Goal: Information Seeking & Learning: Check status

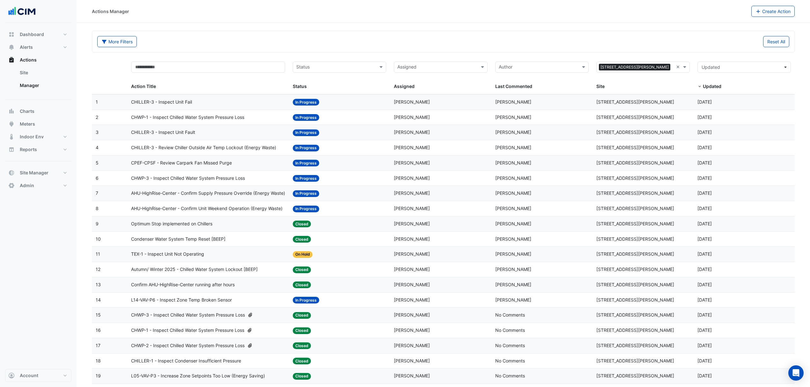
select select "***"
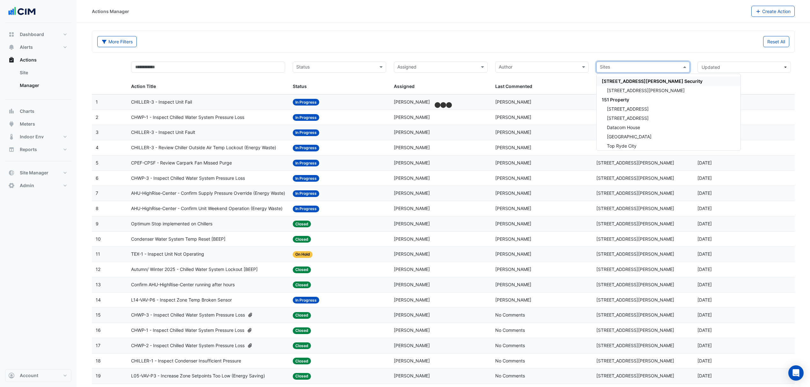
click at [666, 68] on input "text" at bounding box center [639, 67] width 79 height 7
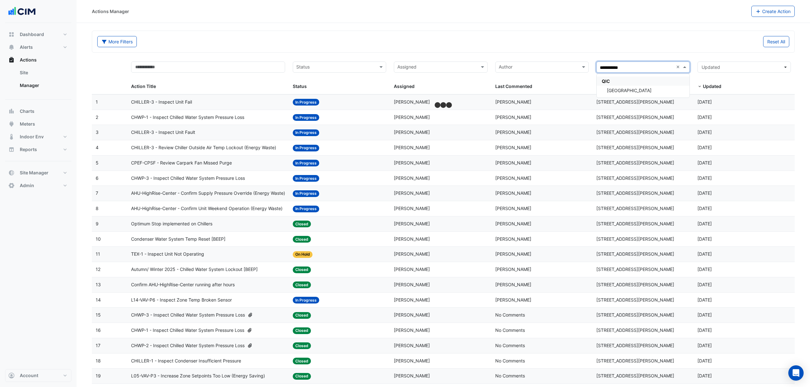
type input "**********"
click at [623, 85] on div "QIC" at bounding box center [643, 81] width 93 height 9
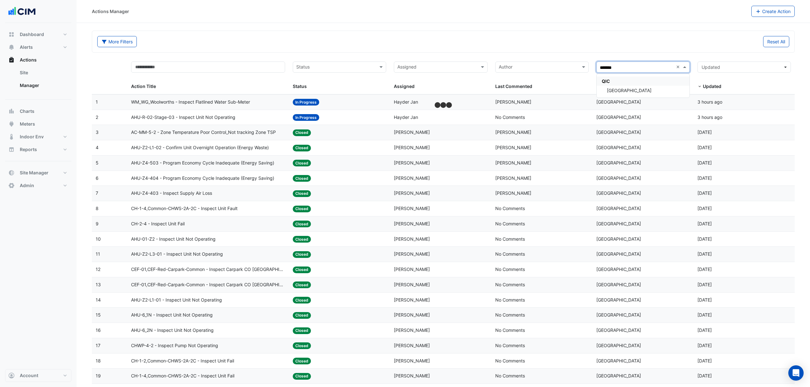
type input "********"
click at [634, 86] on div "[GEOGRAPHIC_DATA]" at bounding box center [643, 90] width 93 height 9
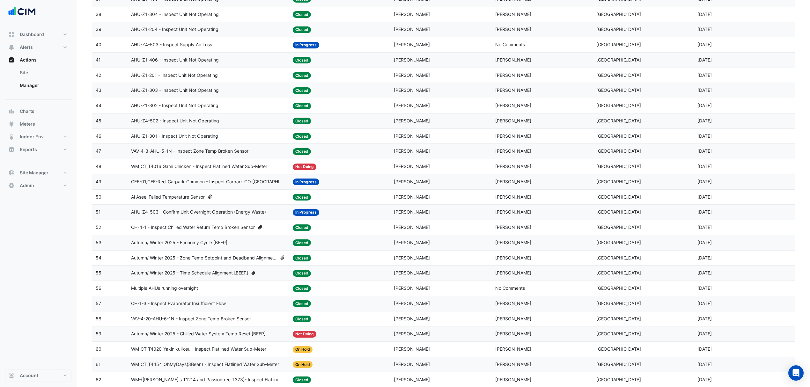
scroll to position [638, 0]
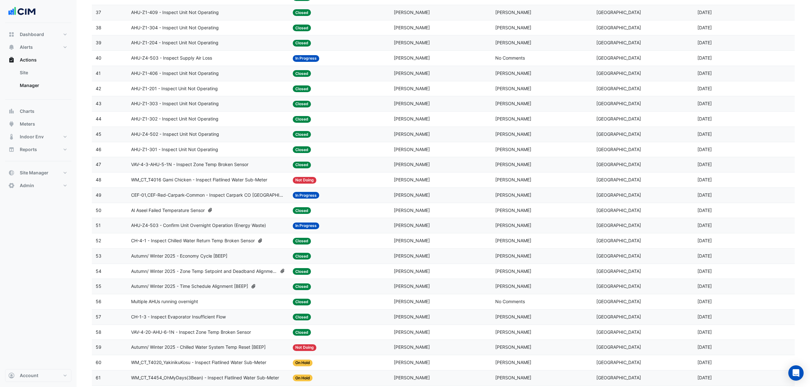
click at [184, 59] on span "AHU-Z4-503 - Inspect Supply Air Loss" at bounding box center [171, 58] width 81 height 7
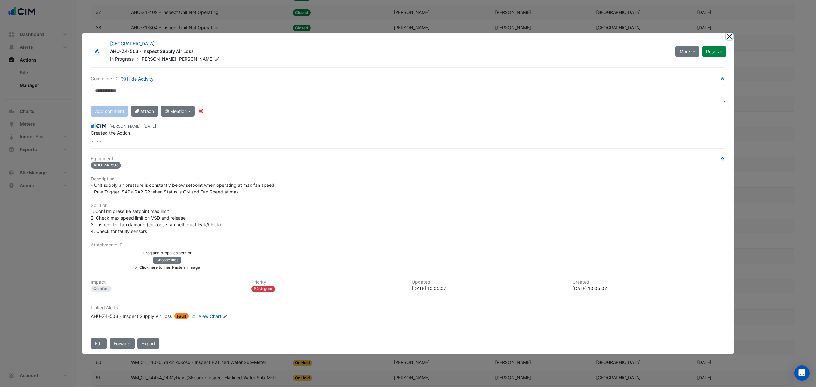
click at [730, 36] on button "Close" at bounding box center [729, 36] width 7 height 7
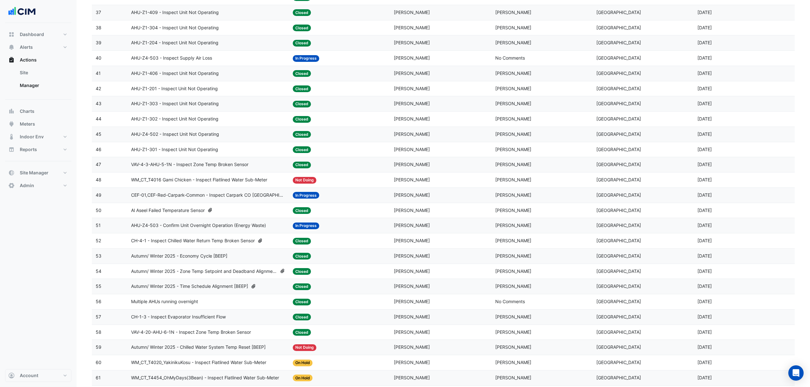
click at [204, 199] on span "CEF-01,CEF-Red-Carpark-Common - Inspect Carpark CO [GEOGRAPHIC_DATA]" at bounding box center [208, 195] width 154 height 7
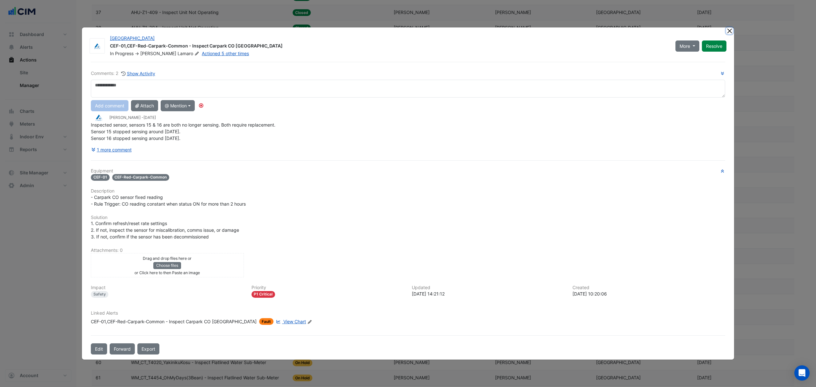
click at [732, 33] on button "Close" at bounding box center [729, 30] width 7 height 7
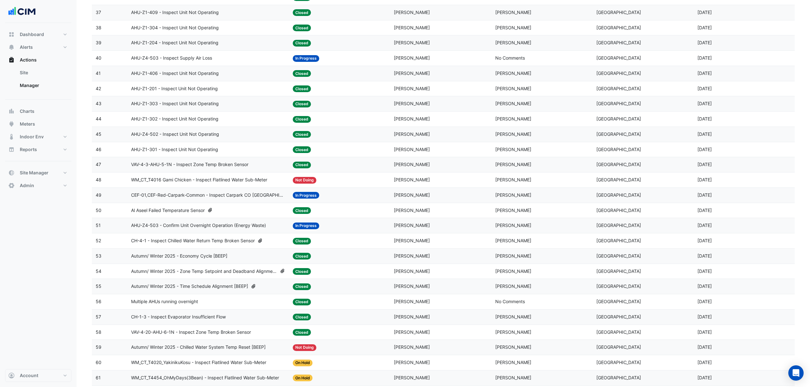
click at [218, 229] on span "AHU-Z4-503 - Confirm Unit Overnight Operation (Energy Waste)" at bounding box center [198, 225] width 135 height 7
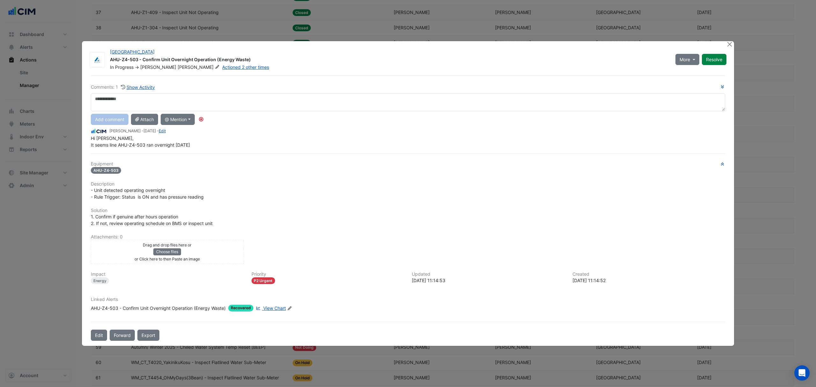
click at [734, 45] on div at bounding box center [730, 44] width 8 height 7
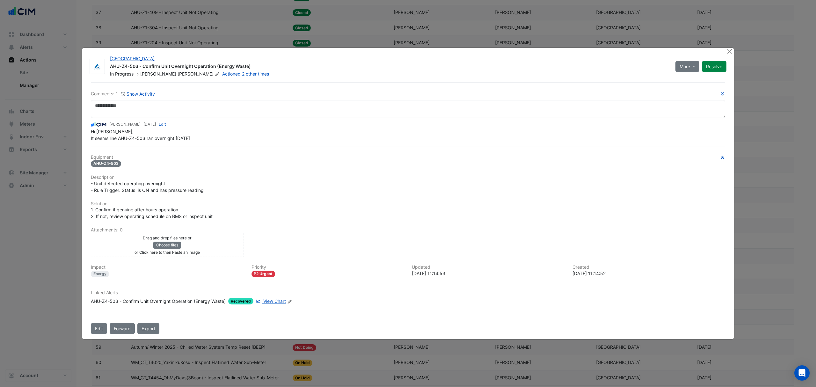
click at [733, 45] on ngb-modal-window "[GEOGRAPHIC_DATA] AHU-Z4-503 - Confirm Unit Overnight Operation (Energy Waste) …" at bounding box center [408, 193] width 816 height 387
click at [733, 46] on ngb-modal-window "[GEOGRAPHIC_DATA] AHU-Z4-503 - Confirm Unit Overnight Operation (Energy Waste) …" at bounding box center [408, 193] width 816 height 387
click at [731, 51] on button "Close" at bounding box center [729, 51] width 7 height 7
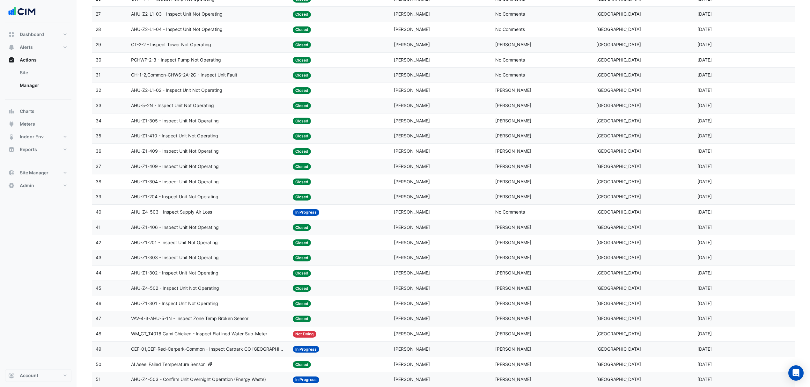
scroll to position [468, 0]
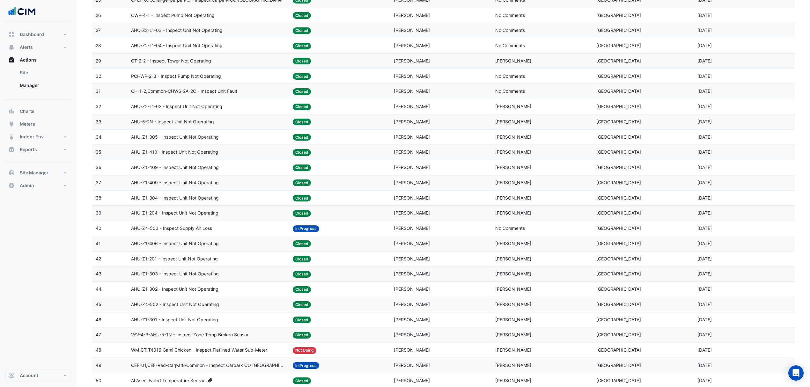
click at [190, 139] on span "AHU-Z1-305 - Inspect Unit Not Operating" at bounding box center [175, 137] width 88 height 7
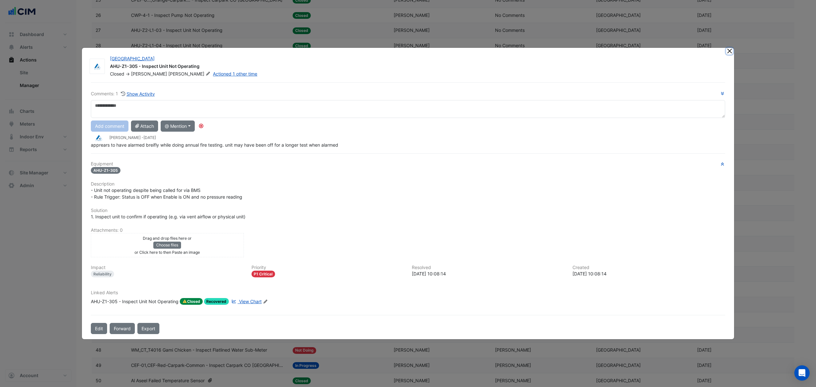
click at [731, 50] on button "Close" at bounding box center [729, 51] width 7 height 7
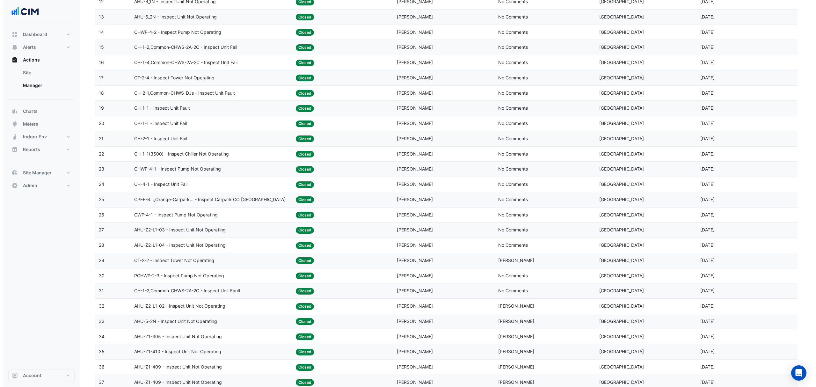
scroll to position [255, 0]
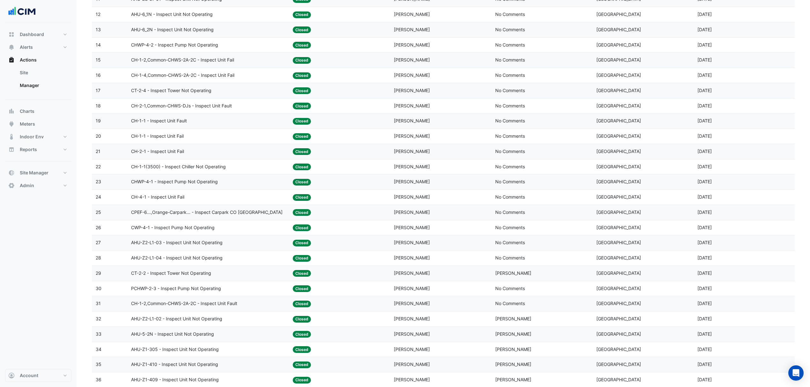
click at [139, 136] on span "CH-1-1 - Inspect Unit Fail" at bounding box center [157, 136] width 53 height 7
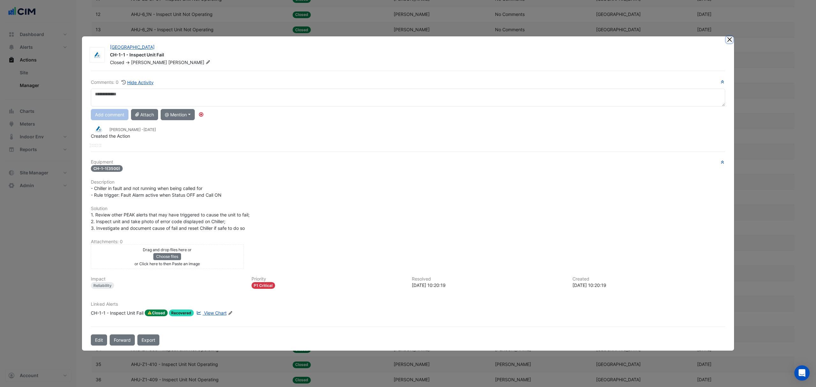
click at [732, 39] on ngb-modal-window "[GEOGRAPHIC_DATA] CH-1-1 - Inspect Unit Fail Closed -> [PERSON_NAME] Comments: …" at bounding box center [408, 193] width 816 height 387
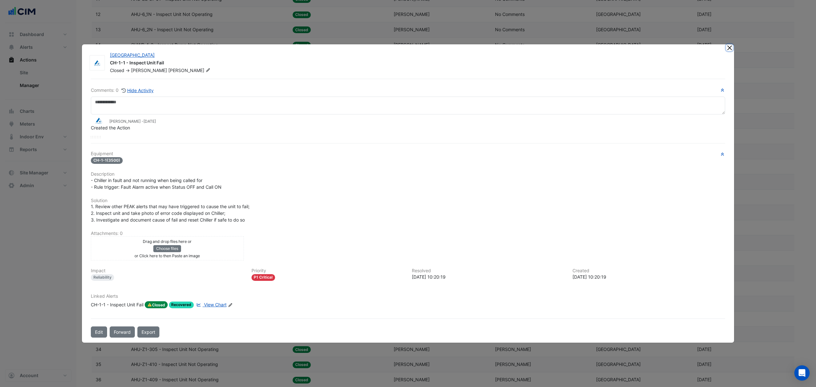
click at [729, 49] on button "Close" at bounding box center [729, 47] width 7 height 7
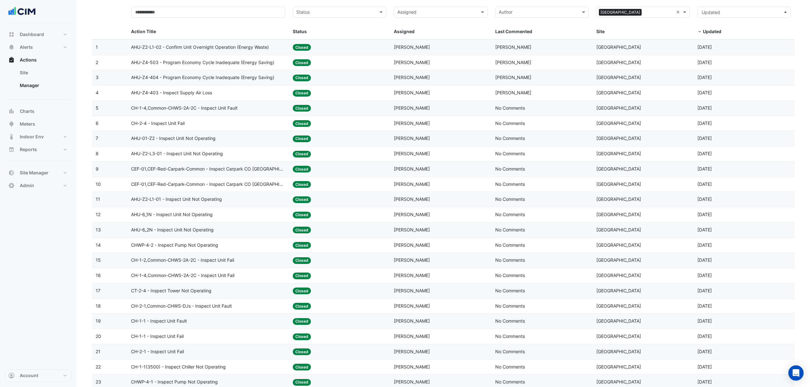
scroll to position [42, 0]
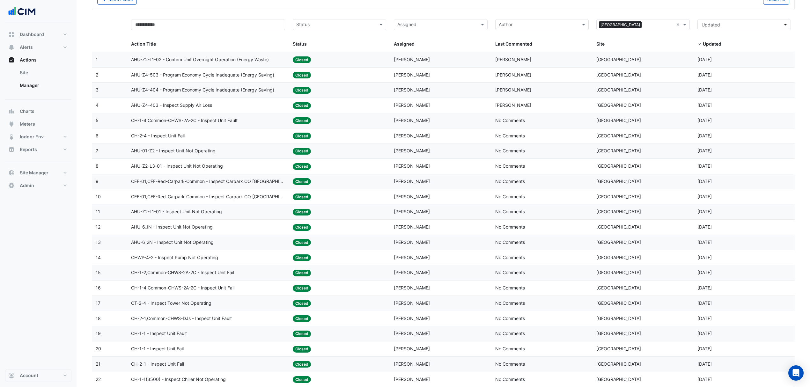
click at [201, 73] on span "AHU-Z4-503 - Program Economy Cycle Inadequate (Energy Saving)" at bounding box center [202, 74] width 143 height 7
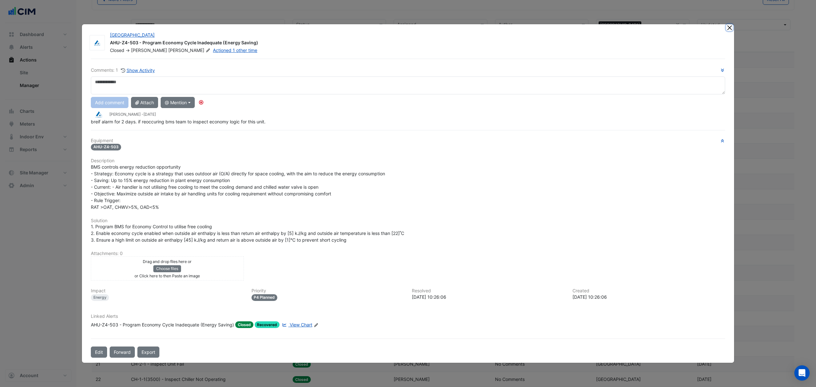
click at [729, 27] on button "Close" at bounding box center [729, 27] width 7 height 7
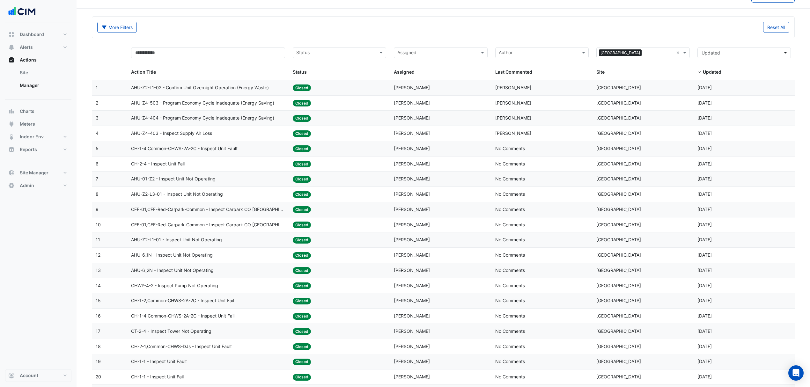
scroll to position [0, 0]
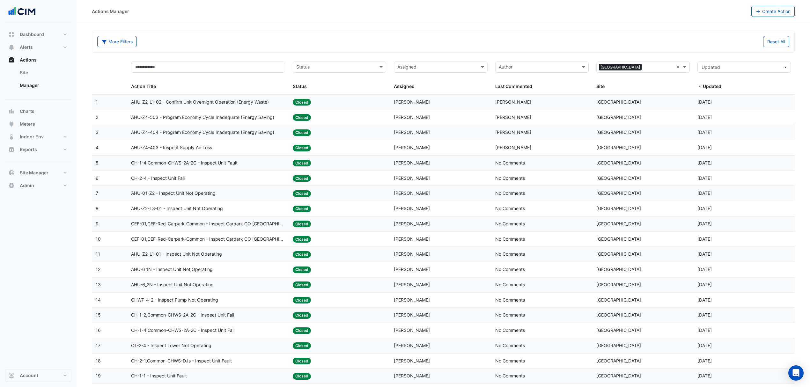
click at [218, 101] on span "AHU-Z2-L1-02 - Confirm Unit Overnight Operation (Energy Waste)" at bounding box center [200, 102] width 138 height 7
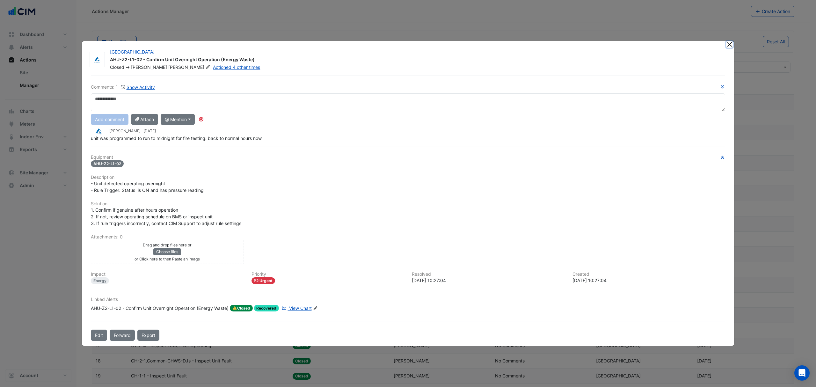
click at [730, 42] on button "Close" at bounding box center [729, 44] width 7 height 7
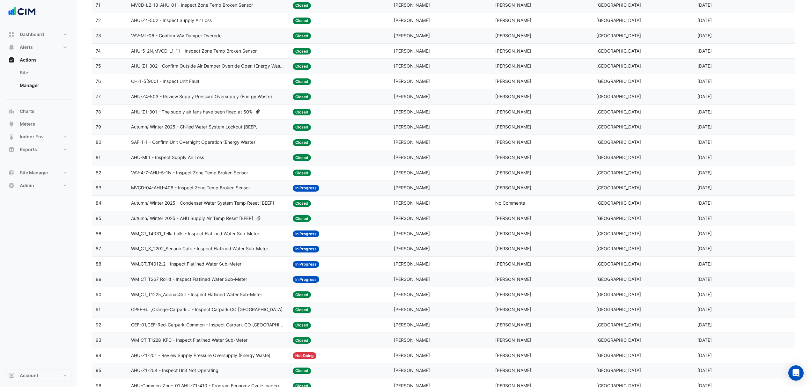
scroll to position [1258, 0]
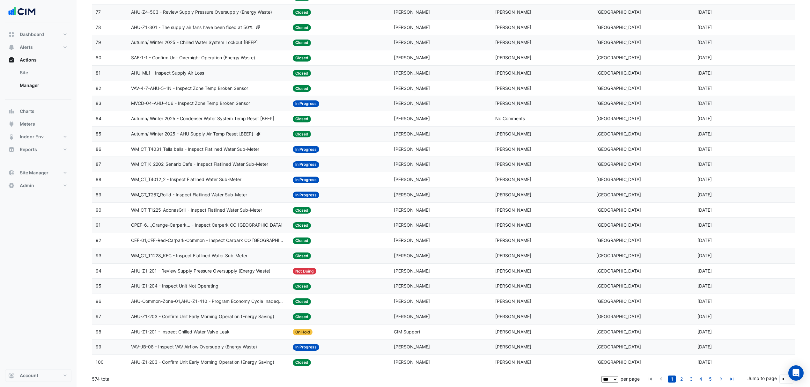
click at [203, 147] on span "WM_CT_T4031_Tella balls - Inspect Flatlined Water Sub-Meter" at bounding box center [195, 149] width 128 height 7
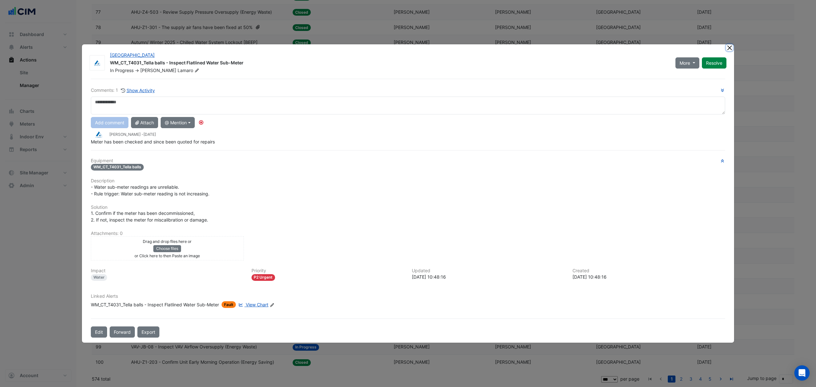
click at [730, 46] on button "Close" at bounding box center [729, 47] width 7 height 7
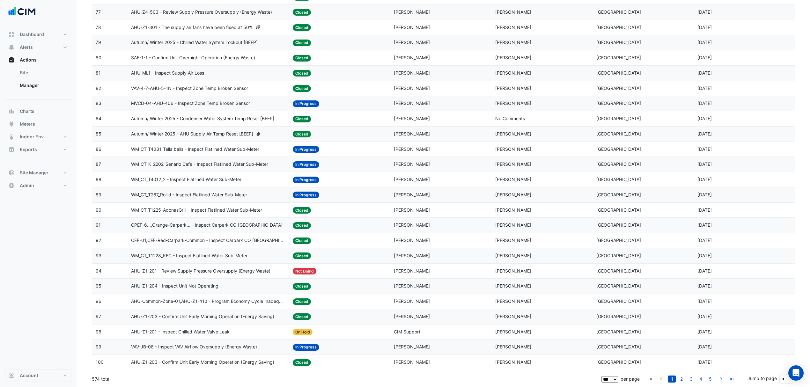
click at [195, 161] on span "WM_CT_K_2202_Senario Cafe - Inspect Flatlined Water Sub-Meter" at bounding box center [199, 164] width 137 height 7
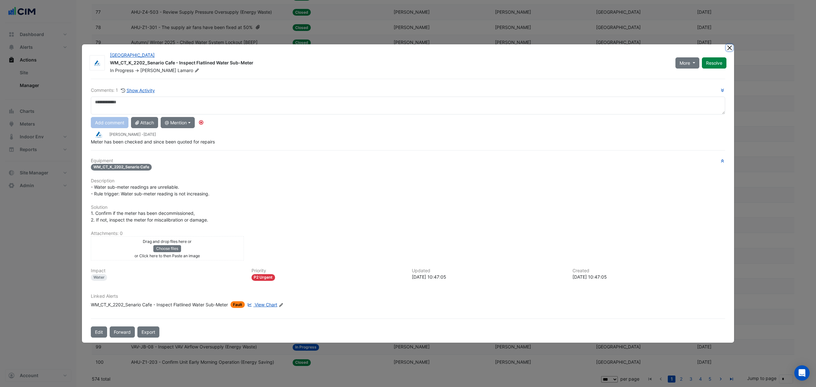
click at [730, 45] on button "Close" at bounding box center [729, 47] width 7 height 7
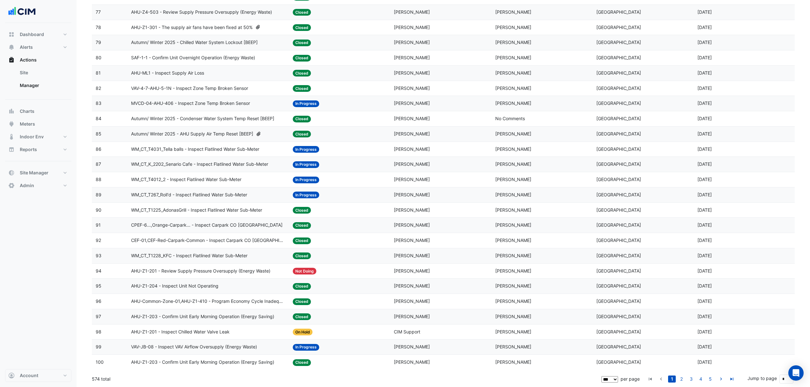
click at [212, 100] on span "MVCD-04-AHU-406 - Inspect Zone Temp Broken Sensor" at bounding box center [190, 103] width 119 height 7
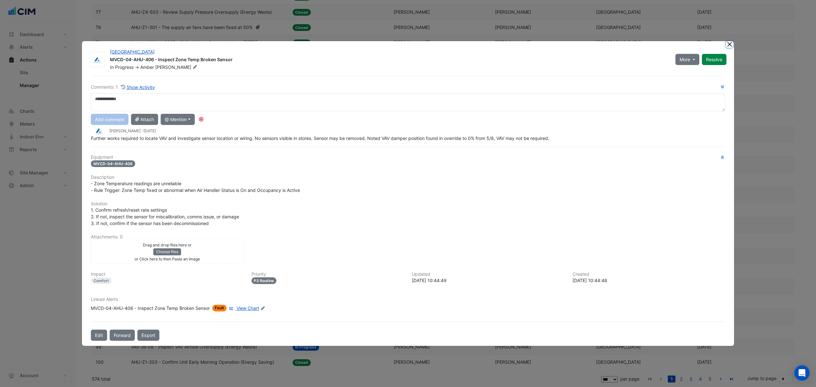
click at [732, 45] on button "Close" at bounding box center [729, 44] width 7 height 7
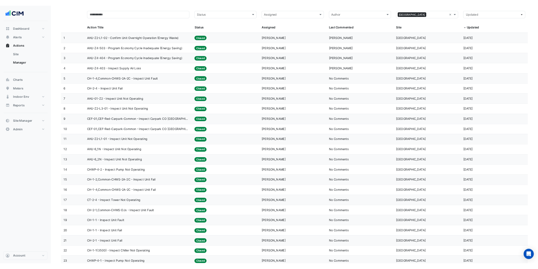
scroll to position [0, 0]
